Goal: Task Accomplishment & Management: Use online tool/utility

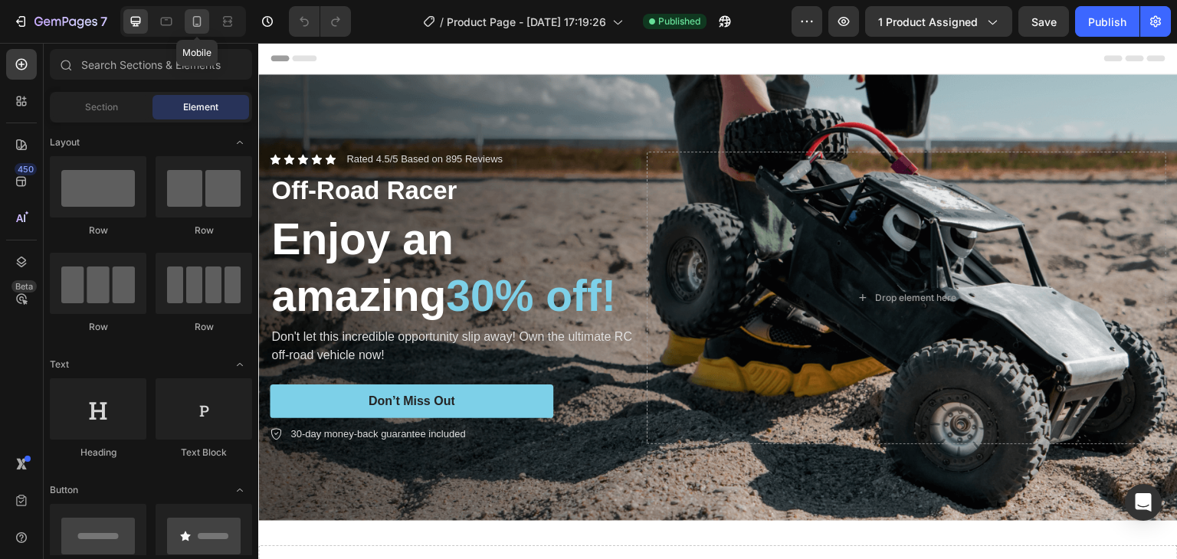
click at [188, 25] on div at bounding box center [197, 21] width 25 height 25
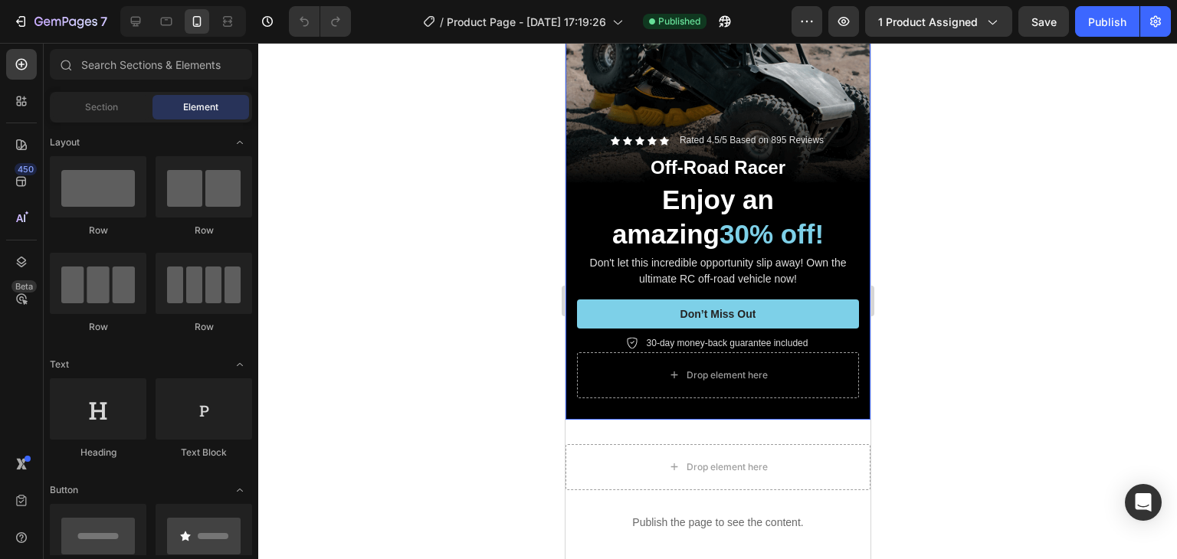
scroll to position [383, 0]
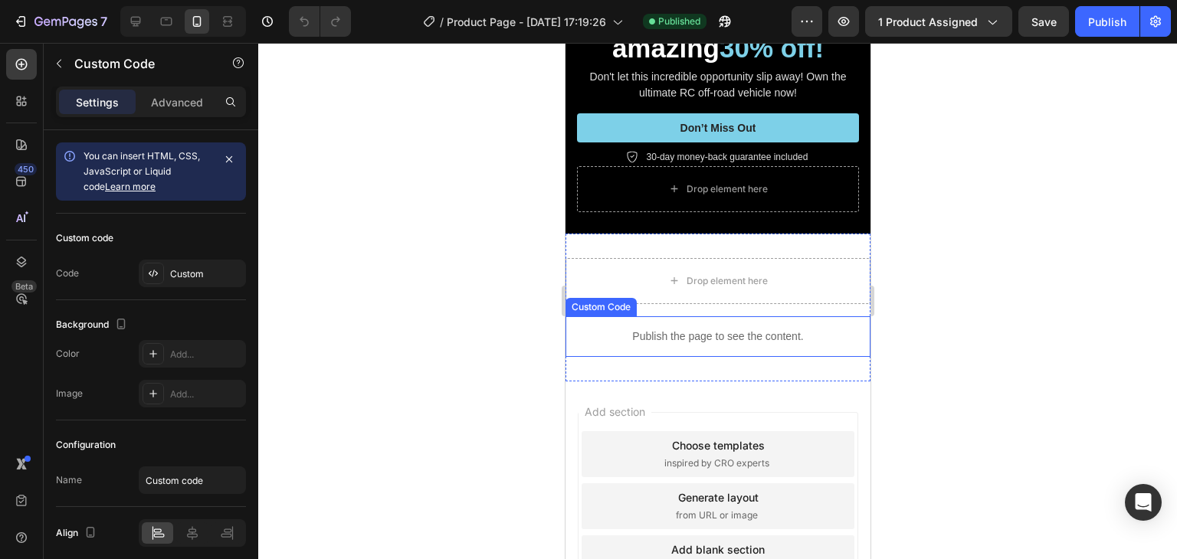
click at [644, 329] on p "Publish the page to see the content." at bounding box center [717, 337] width 305 height 16
click at [162, 160] on span "You can insert HTML, CSS, JavaScript or Liquid code Learn more" at bounding box center [142, 171] width 116 height 42
click at [117, 192] on div "You can insert HTML, CSS, JavaScript or Liquid code Learn more" at bounding box center [148, 172] width 129 height 46
click at [119, 186] on link "Learn more" at bounding box center [130, 186] width 51 height 11
click at [189, 163] on div "You can insert HTML, CSS, JavaScript or Liquid code Learn more" at bounding box center [148, 172] width 129 height 46
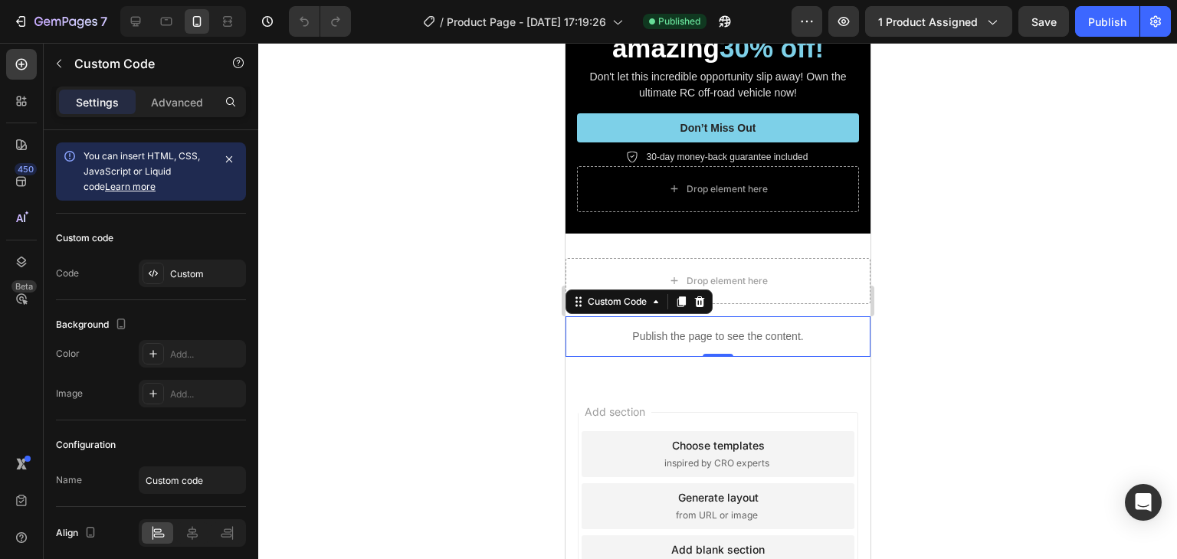
click at [189, 163] on div "You can insert HTML, CSS, JavaScript or Liquid code Learn more" at bounding box center [148, 172] width 129 height 46
click at [681, 329] on p "Publish the page to see the content." at bounding box center [717, 337] width 305 height 16
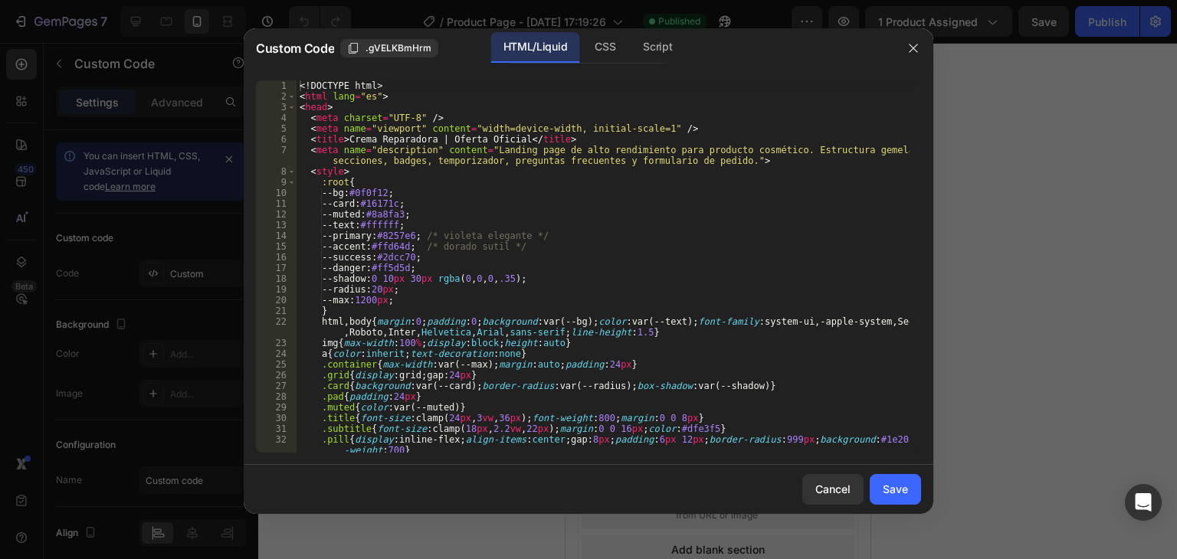
click at [748, 387] on div "<! DOCTYPE html > < html lang = "es" > < head > < meta charset = "UTF-8" /> < m…" at bounding box center [603, 287] width 613 height 415
type textarea "</html>"
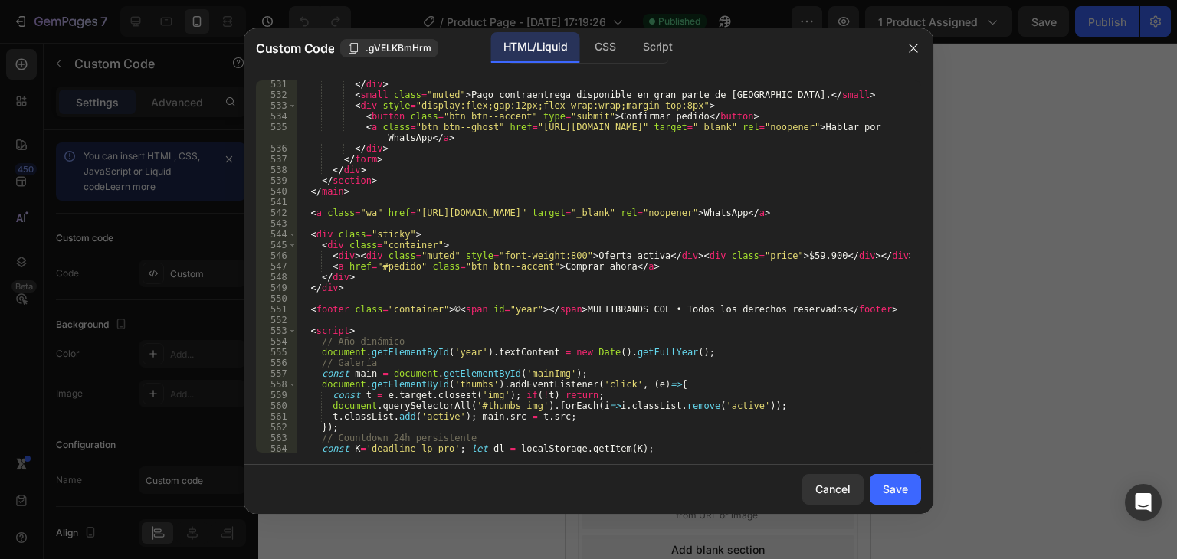
scroll to position [6977, 0]
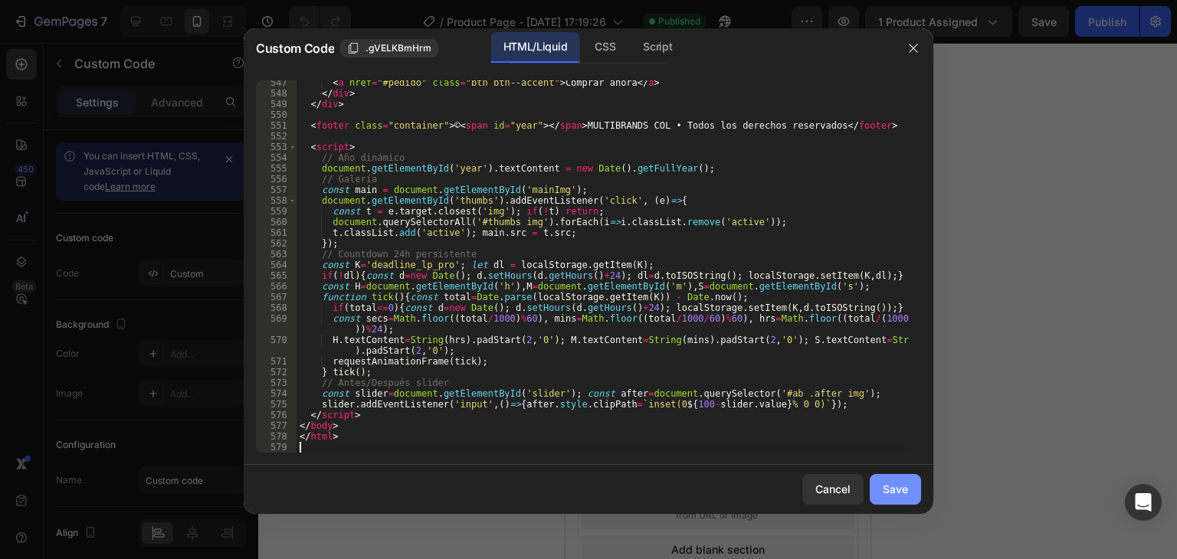
click at [890, 492] on div "Save" at bounding box center [895, 489] width 25 height 16
type textarea "</html>"
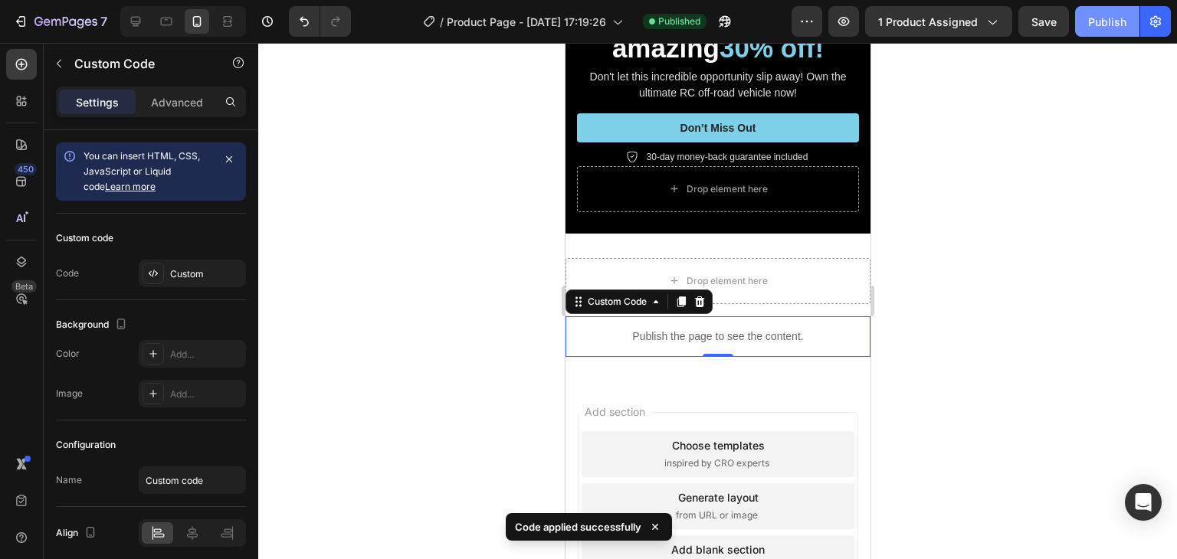
click at [1106, 20] on div "Publish" at bounding box center [1107, 22] width 38 height 16
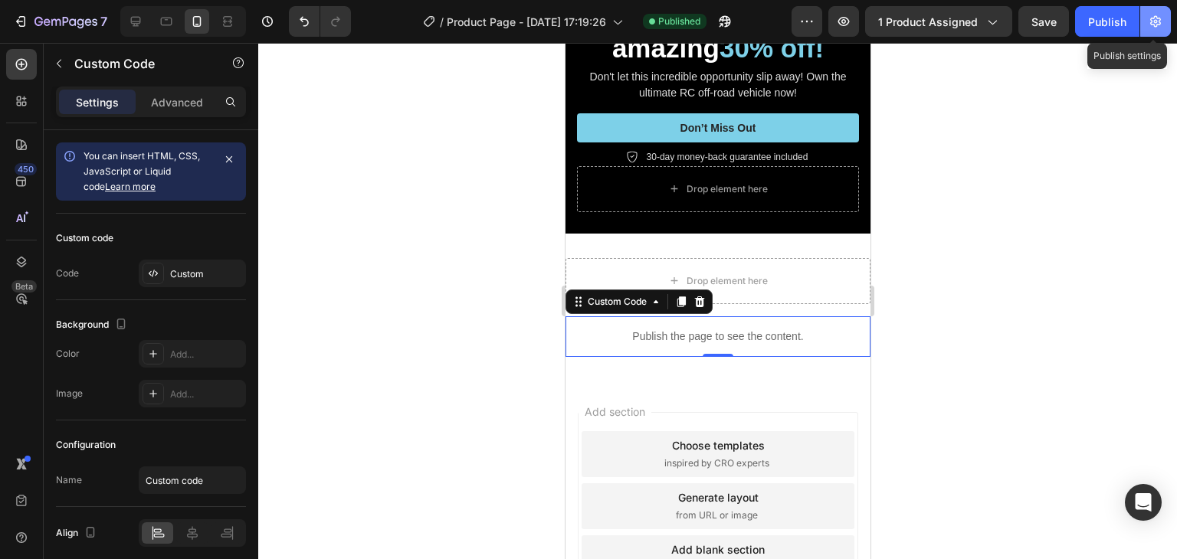
click at [1153, 23] on icon "button" at bounding box center [1155, 21] width 15 height 15
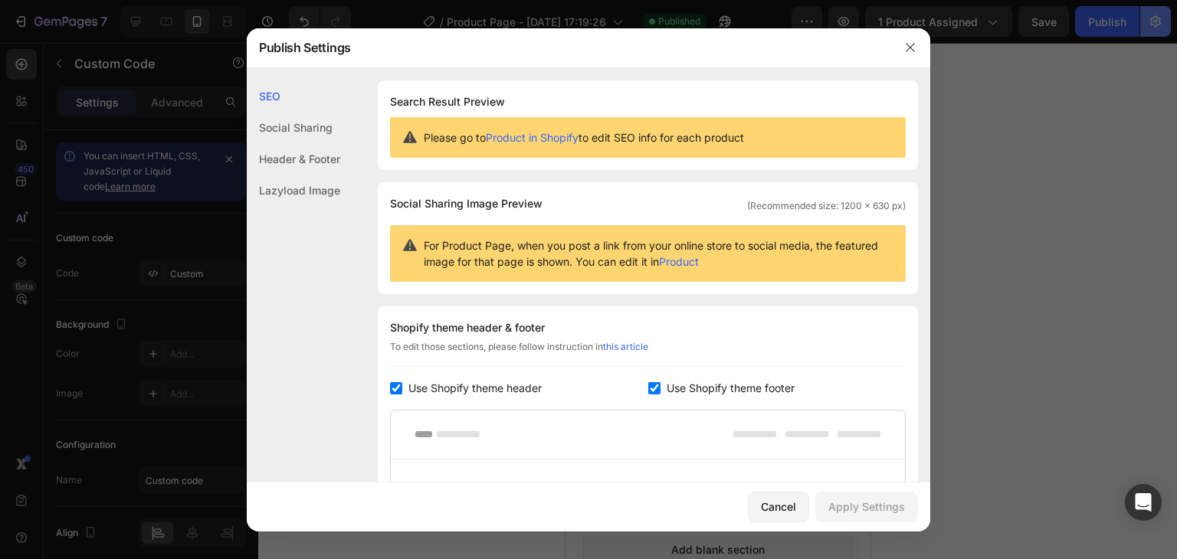
click at [1153, 22] on div at bounding box center [588, 279] width 1177 height 559
